Goal: Use online tool/utility: Utilize a website feature to perform a specific function

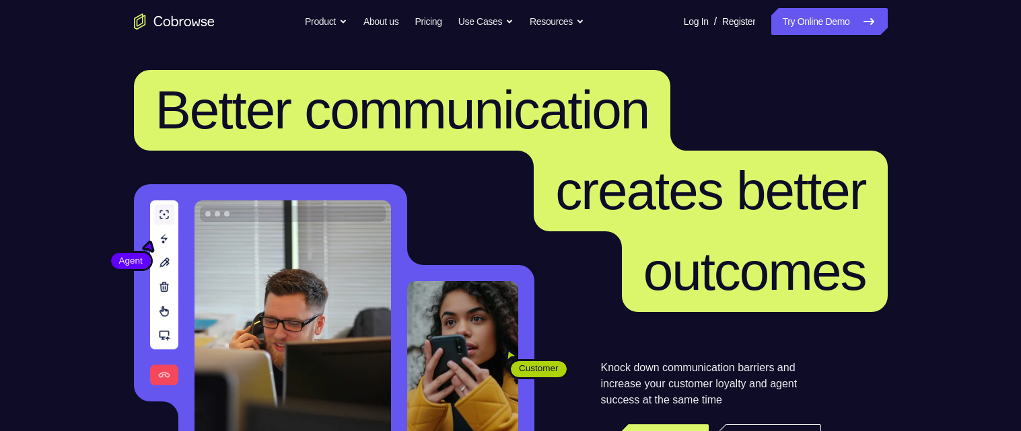
scroll to position [118, 0]
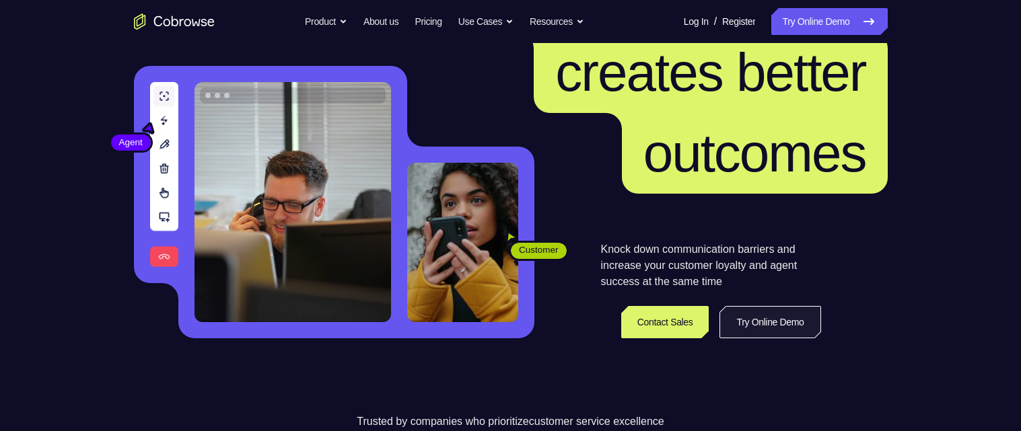
click at [769, 324] on link "Try Online Demo" at bounding box center [770, 322] width 101 height 32
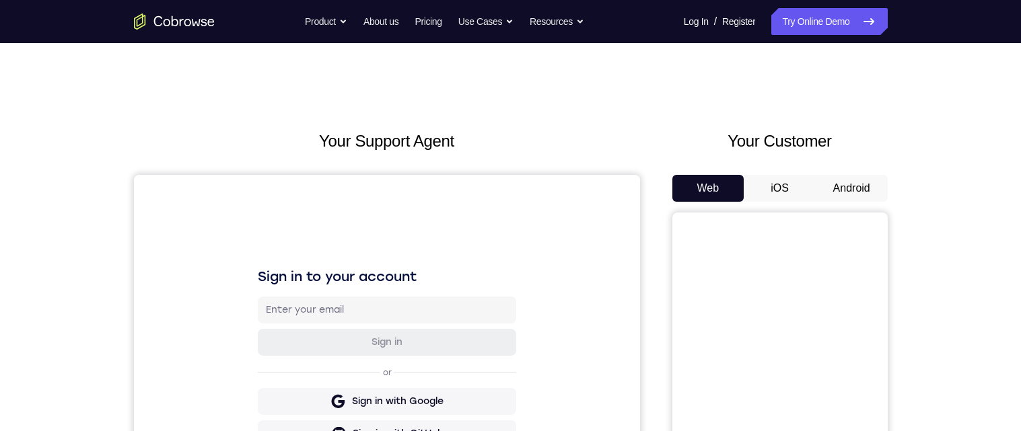
click at [856, 184] on button "Android" at bounding box center [852, 188] width 72 height 27
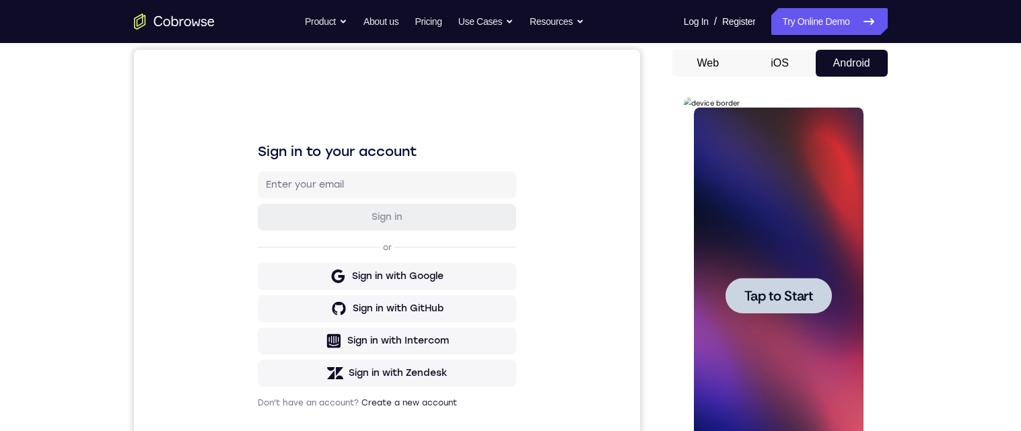
click at [775, 292] on span "Tap to Start" at bounding box center [779, 295] width 69 height 13
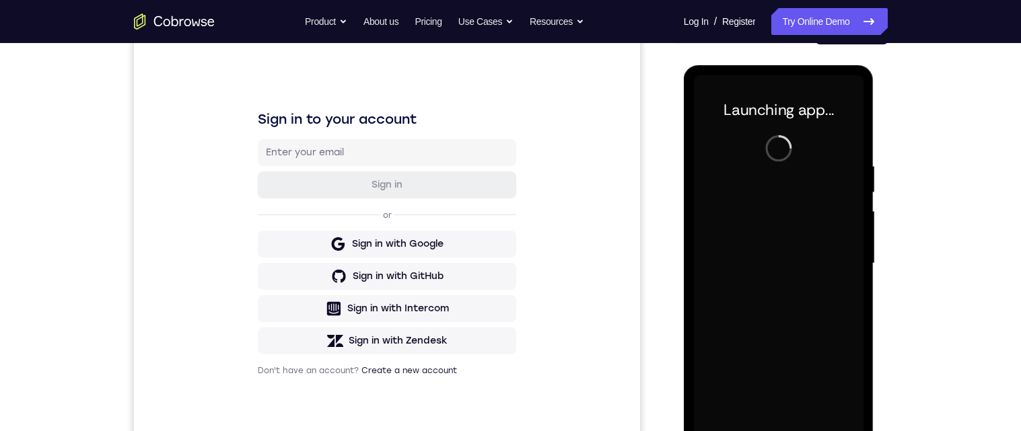
scroll to position [217, 0]
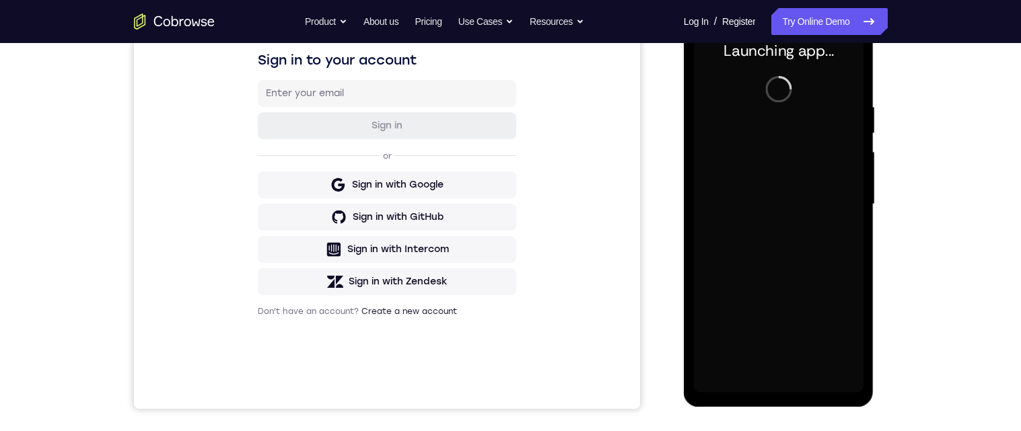
click at [951, 176] on div "Your Support Agent Your Customer Web iOS Android Next Steps We’d be happy to gi…" at bounding box center [510, 270] width 1021 height 888
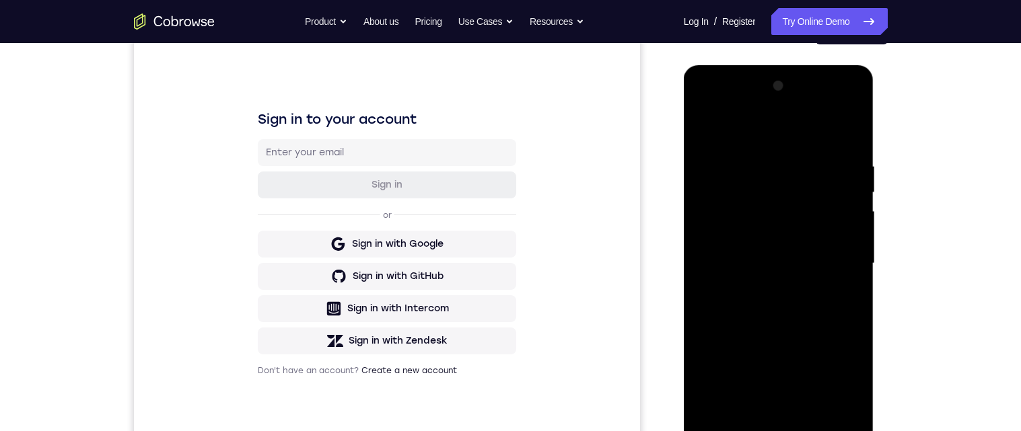
scroll to position [230, 0]
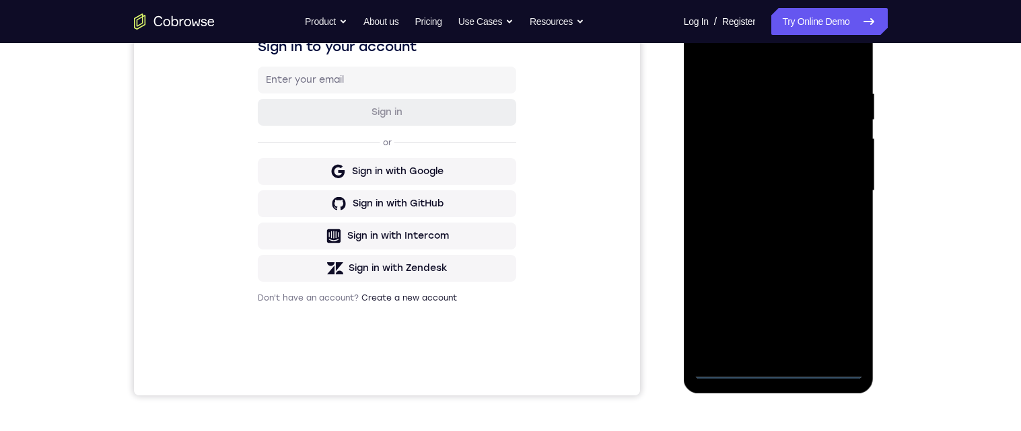
click at [778, 374] on div at bounding box center [779, 191] width 170 height 377
click at [725, 166] on div at bounding box center [779, 191] width 170 height 377
click at [796, 233] on div at bounding box center [779, 191] width 170 height 377
click at [778, 352] on div at bounding box center [779, 191] width 170 height 377
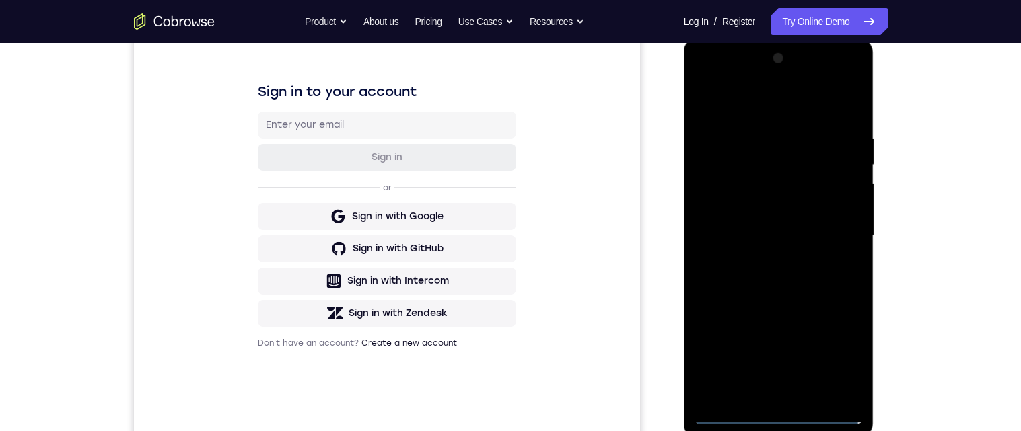
click at [799, 191] on div at bounding box center [779, 236] width 170 height 377
click at [784, 143] on div at bounding box center [779, 236] width 170 height 377
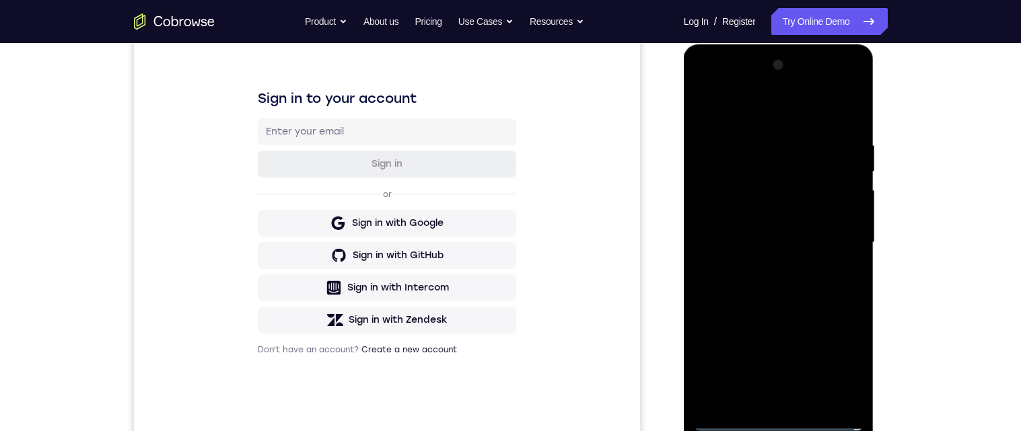
click at [800, 194] on div at bounding box center [779, 243] width 170 height 377
click at [850, 268] on div at bounding box center [779, 243] width 170 height 377
click at [847, 271] on div at bounding box center [779, 243] width 170 height 377
click at [837, 394] on div at bounding box center [779, 243] width 170 height 377
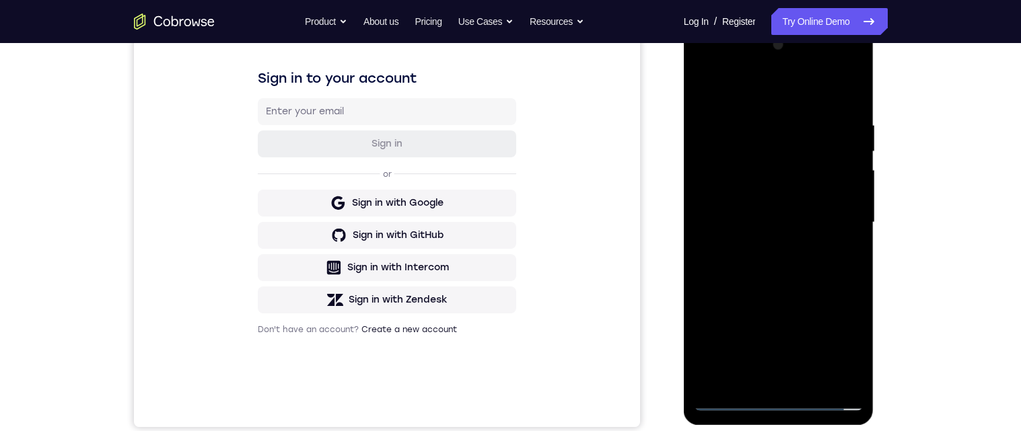
scroll to position [207, 0]
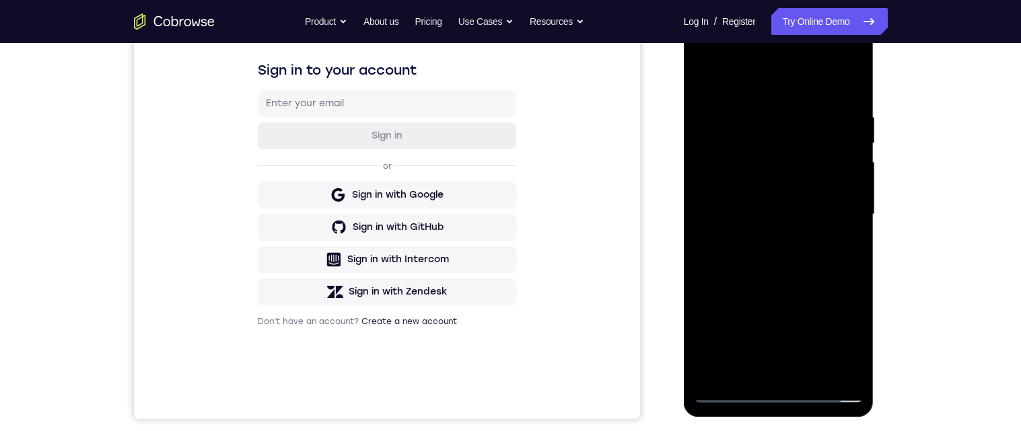
click at [851, 371] on div at bounding box center [779, 214] width 170 height 377
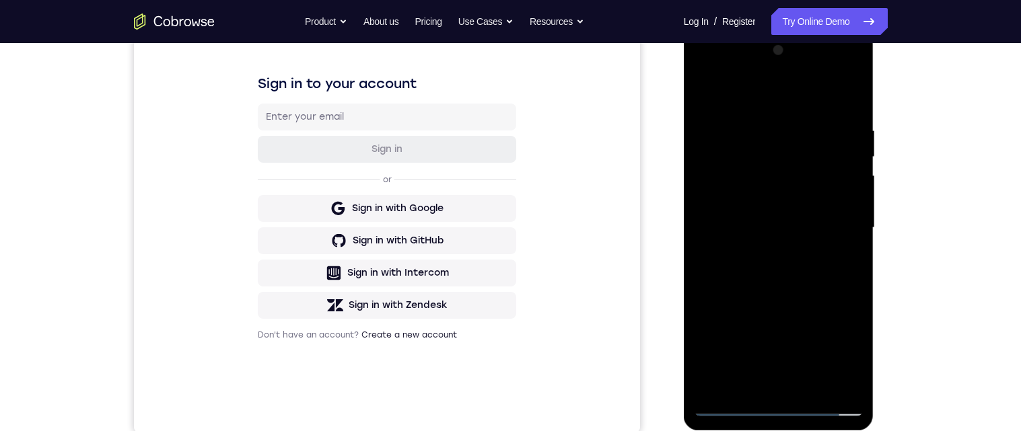
click at [202, 99] on div "Sign in to your account Sign in or Sign in with Google Sign in with GitHub Sign…" at bounding box center [386, 207] width 506 height 451
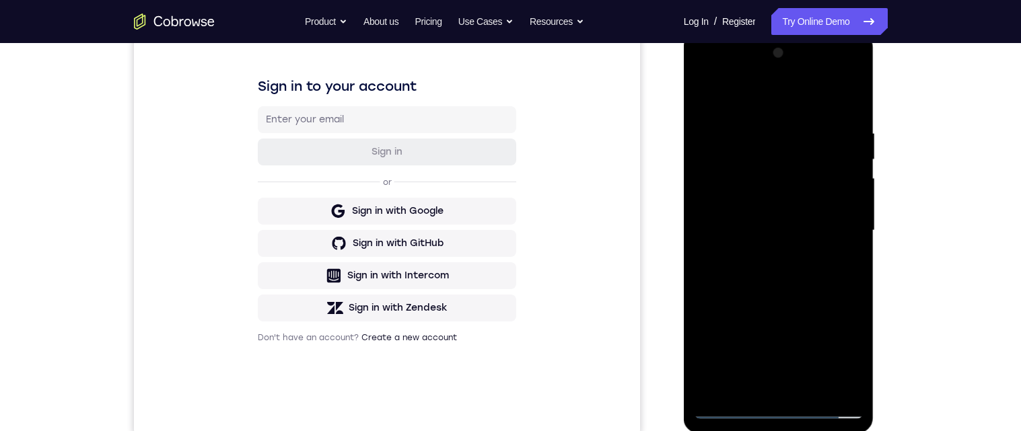
click at [788, 394] on div at bounding box center [779, 230] width 170 height 377
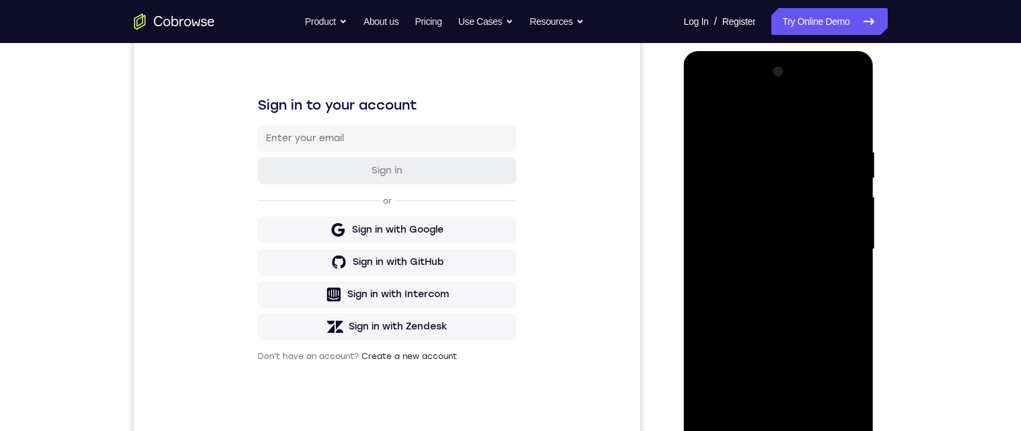
scroll to position [180, 0]
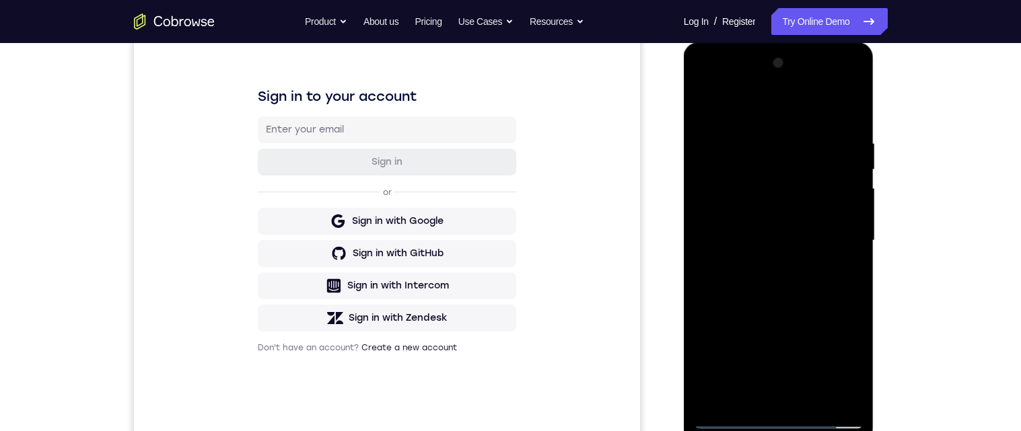
click at [853, 234] on div at bounding box center [779, 241] width 170 height 377
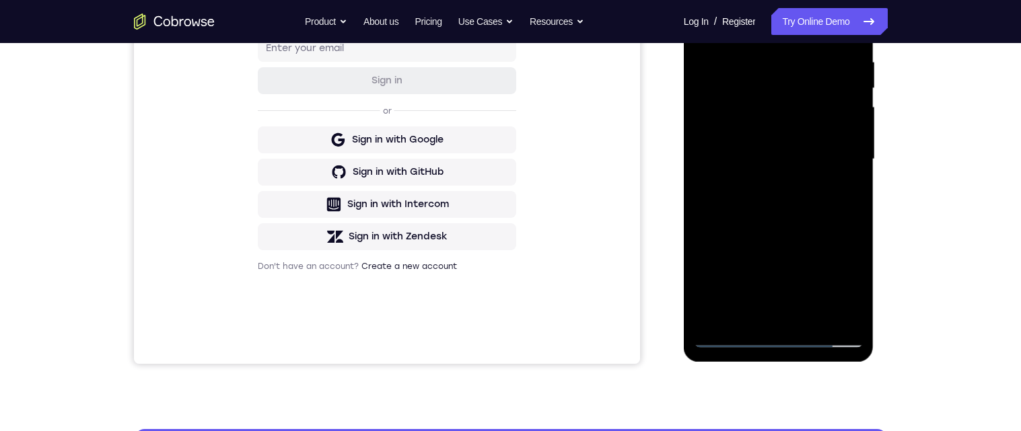
click at [780, 341] on div at bounding box center [779, 159] width 170 height 377
click at [843, 279] on div at bounding box center [779, 159] width 170 height 377
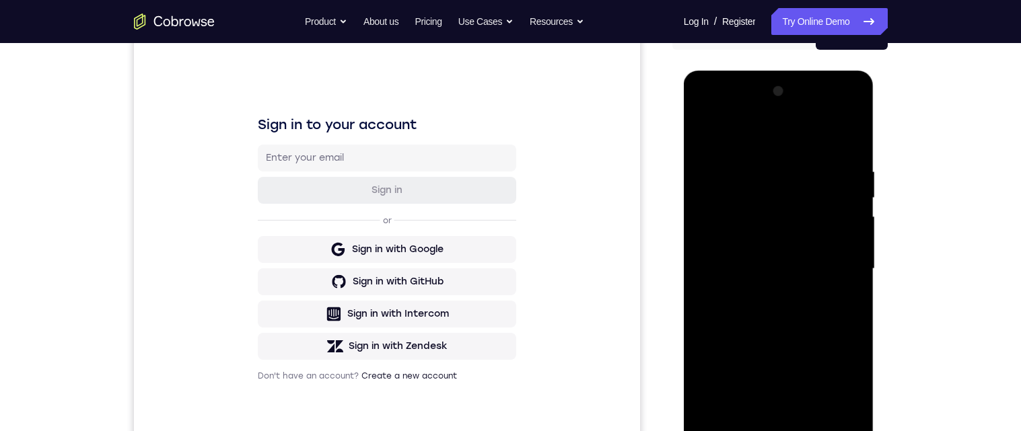
click at [799, 141] on div at bounding box center [779, 269] width 170 height 377
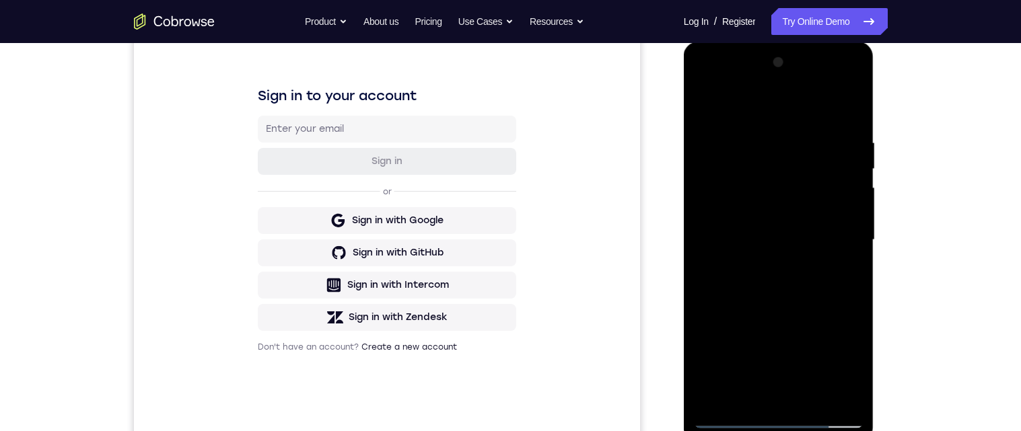
scroll to position [192, 0]
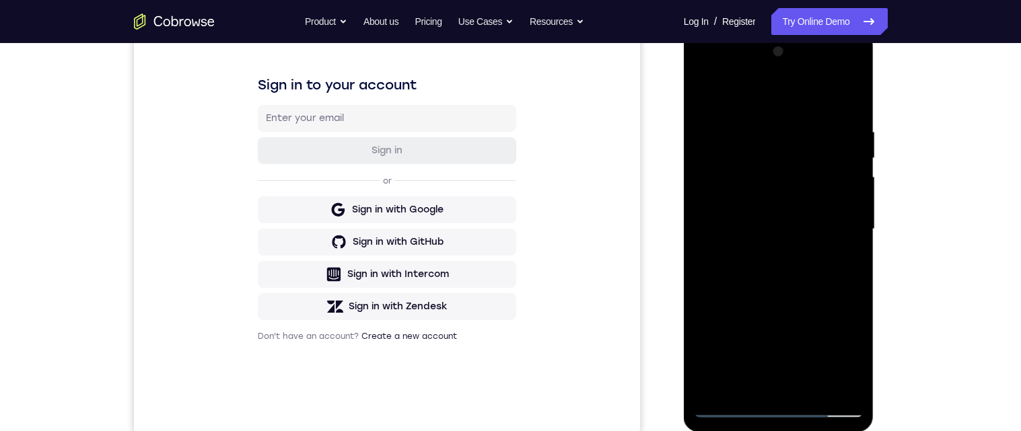
click at [836, 228] on div at bounding box center [779, 229] width 170 height 377
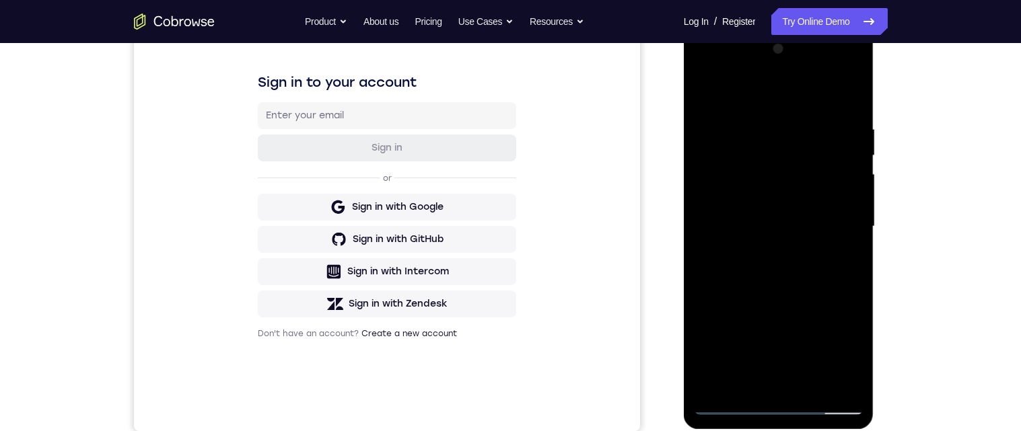
click at [759, 258] on div at bounding box center [779, 226] width 170 height 377
click at [810, 211] on div at bounding box center [779, 226] width 170 height 377
click at [802, 194] on div at bounding box center [779, 226] width 170 height 377
click at [820, 232] on div at bounding box center [779, 226] width 170 height 377
click at [823, 277] on div at bounding box center [779, 226] width 170 height 377
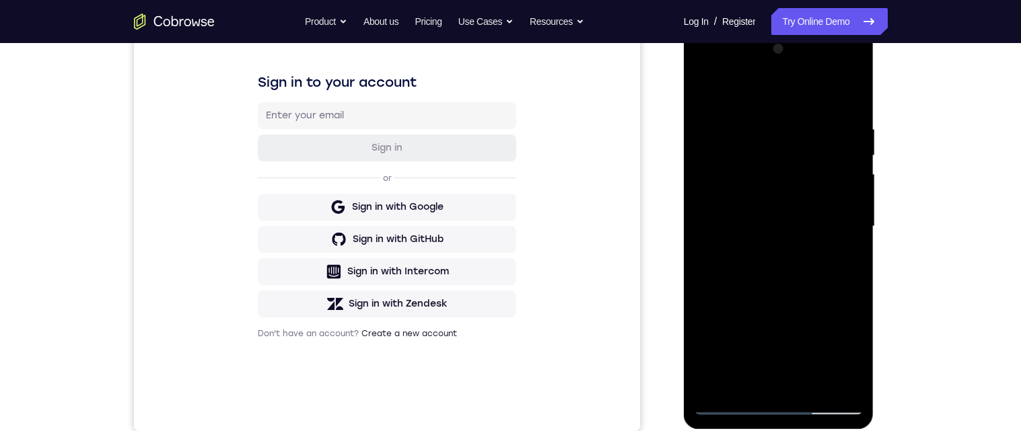
click at [804, 279] on div at bounding box center [779, 226] width 170 height 377
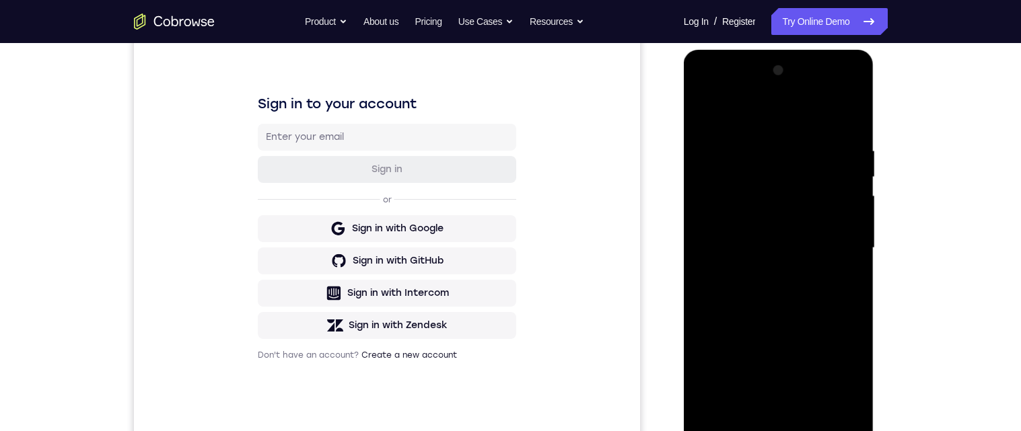
scroll to position [185, 0]
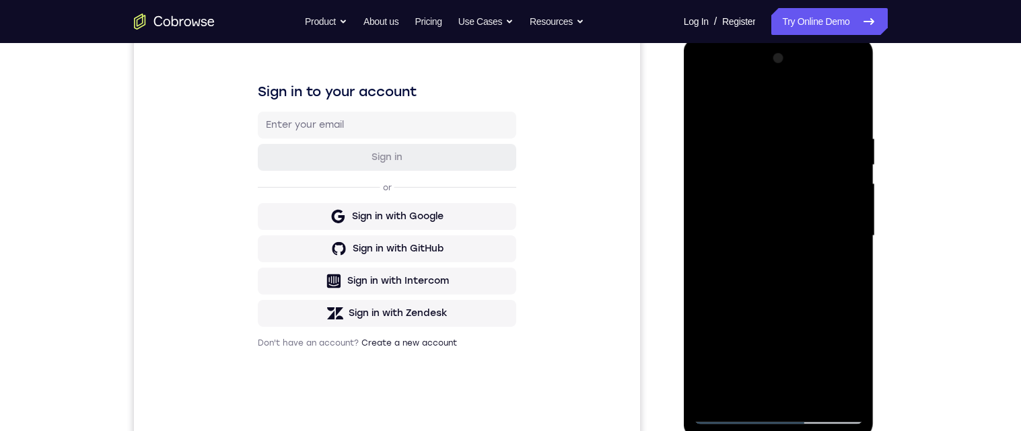
click at [829, 291] on div at bounding box center [779, 236] width 170 height 377
click at [855, 105] on div at bounding box center [779, 236] width 170 height 377
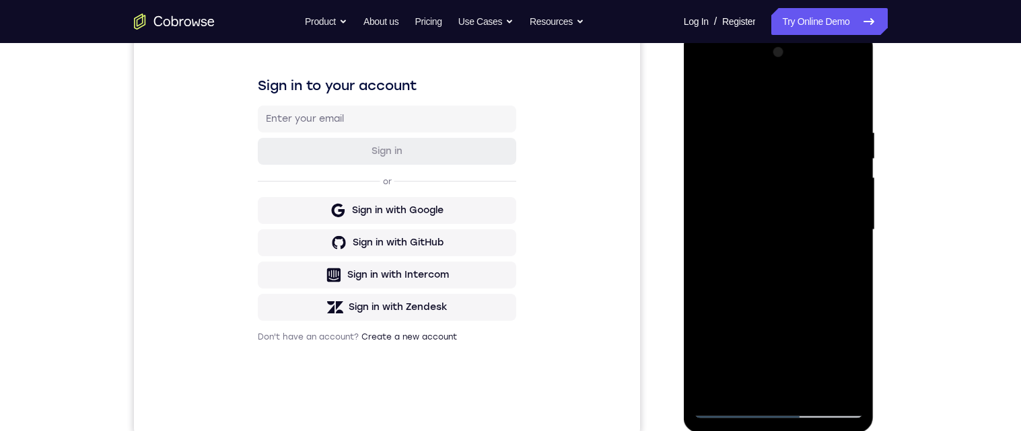
click at [815, 126] on div at bounding box center [779, 230] width 170 height 377
click at [797, 127] on div at bounding box center [779, 230] width 170 height 377
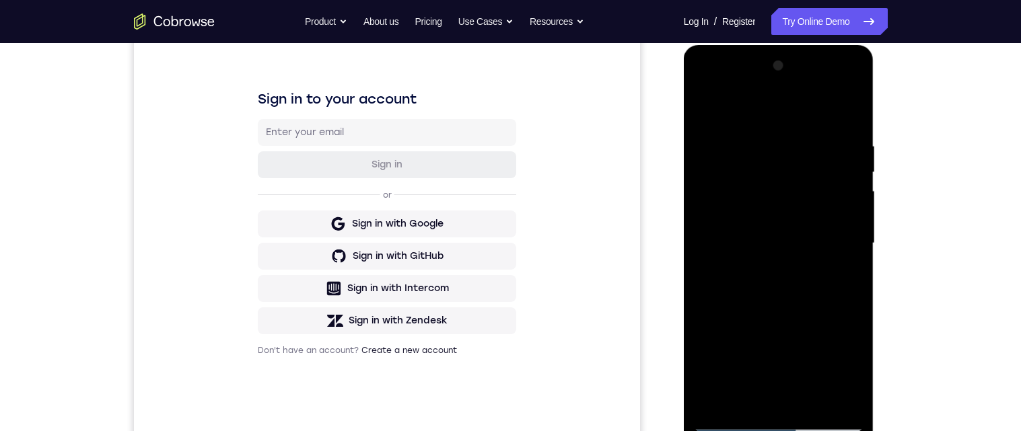
click at [845, 129] on div at bounding box center [779, 243] width 170 height 377
click at [712, 112] on div at bounding box center [779, 243] width 170 height 377
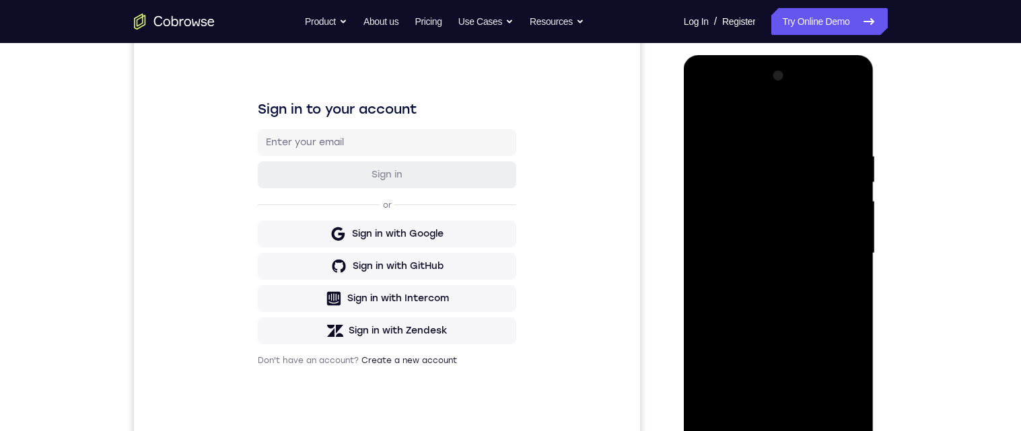
click at [713, 123] on div at bounding box center [779, 253] width 170 height 377
click at [821, 412] on div at bounding box center [779, 253] width 170 height 377
click at [804, 326] on div at bounding box center [779, 253] width 170 height 377
click at [710, 120] on div at bounding box center [779, 253] width 170 height 377
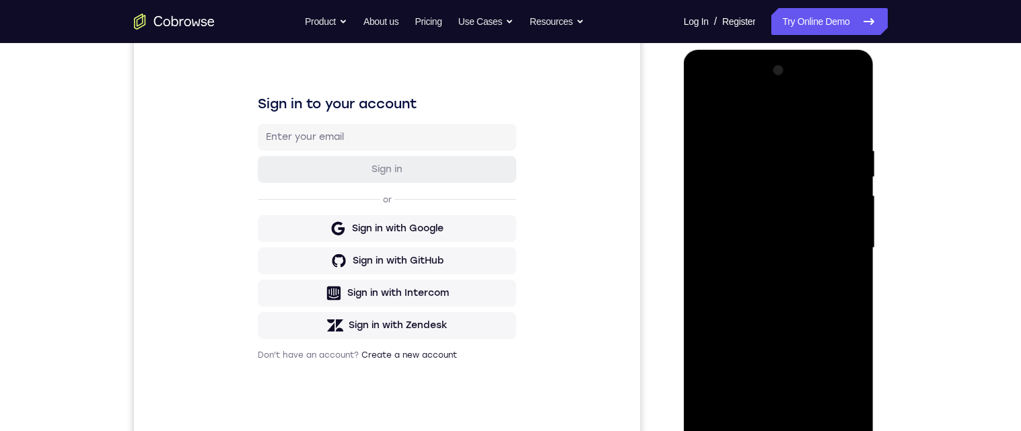
click at [760, 137] on div at bounding box center [779, 248] width 170 height 377
click at [854, 291] on div at bounding box center [779, 247] width 170 height 377
click at [850, 270] on div at bounding box center [779, 247] width 170 height 377
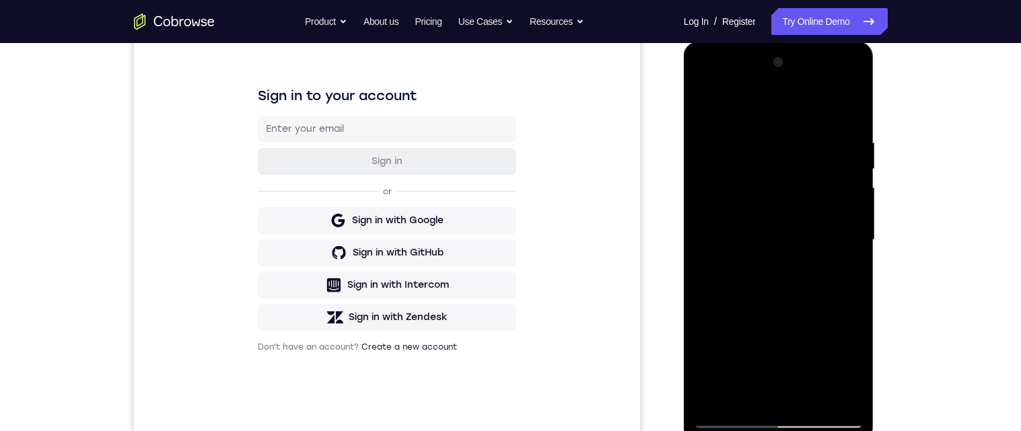
click at [842, 242] on div at bounding box center [779, 240] width 170 height 377
click at [848, 110] on div at bounding box center [779, 240] width 170 height 377
click at [849, 114] on div at bounding box center [779, 241] width 170 height 377
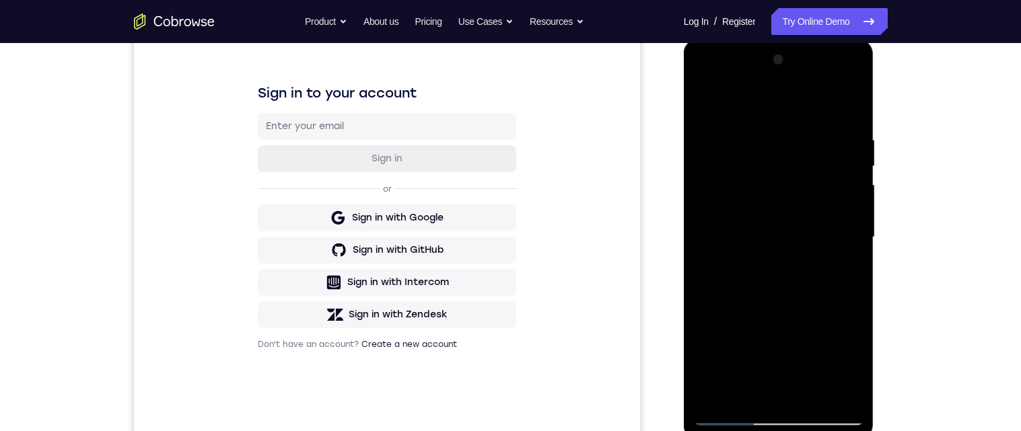
scroll to position [186, 0]
